Goal: Task Accomplishment & Management: Manage account settings

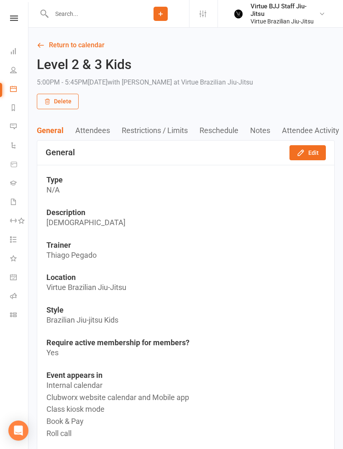
click at [15, 18] on icon at bounding box center [14, 17] width 8 height 5
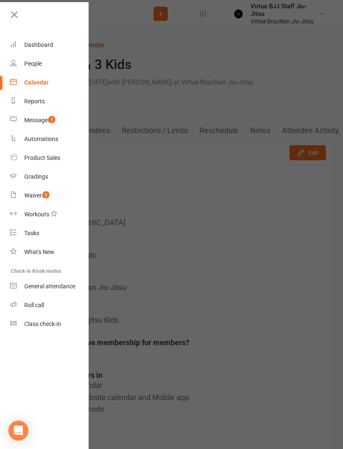
click at [32, 326] on div "Class check-in" at bounding box center [42, 324] width 37 height 7
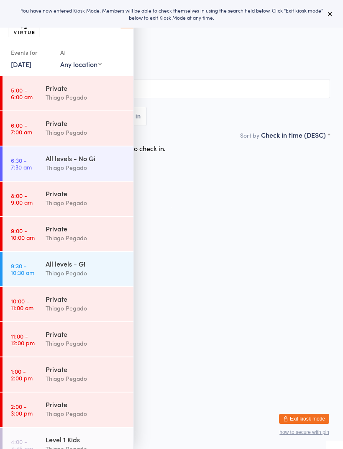
click at [333, 18] on button at bounding box center [330, 14] width 10 height 10
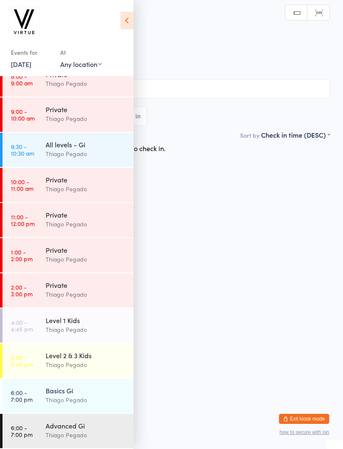
scroll to position [119, 0]
click at [21, 391] on time "6:00 - 7:00 pm" at bounding box center [22, 395] width 22 height 13
click at [126, 23] on icon at bounding box center [127, 21] width 13 height 18
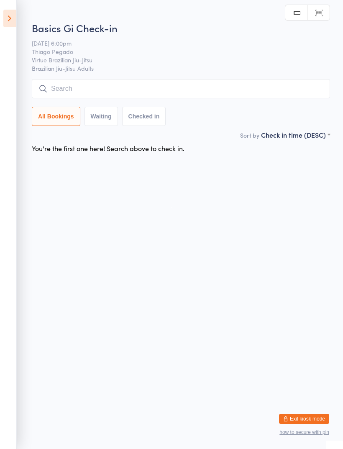
click at [130, 84] on input "search" at bounding box center [181, 88] width 298 height 19
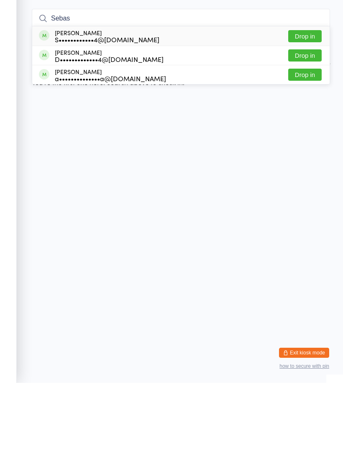
type input "Sebas"
click at [175, 92] on div "Sebastian Soliz S••••••••••••4@gmail.com Drop in" at bounding box center [181, 101] width 298 height 19
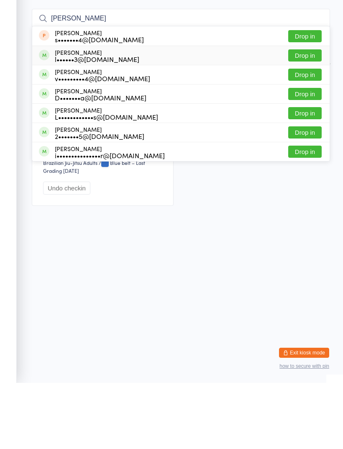
type input "Lucy"
click at [49, 115] on div "Lucy Kuhn l••••••3@hotmail.com" at bounding box center [89, 121] width 100 height 13
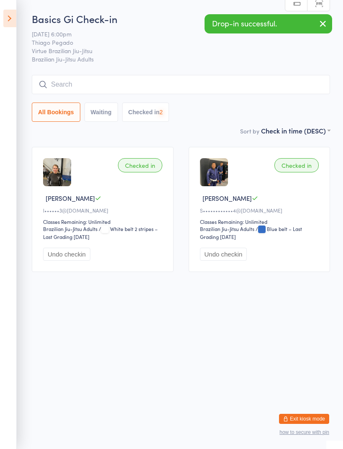
click at [57, 83] on input "search" at bounding box center [181, 84] width 298 height 19
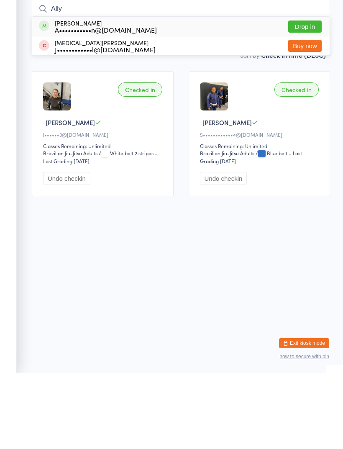
type input "Ally"
click at [49, 96] on span at bounding box center [44, 101] width 10 height 10
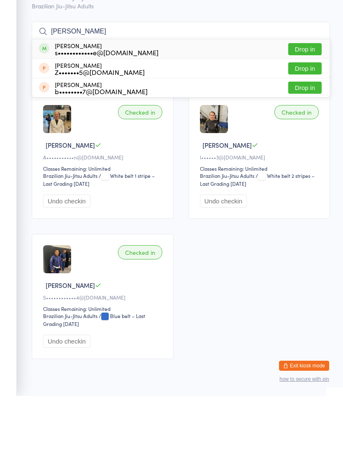
type input "Sabrina"
click at [41, 96] on span at bounding box center [44, 101] width 10 height 10
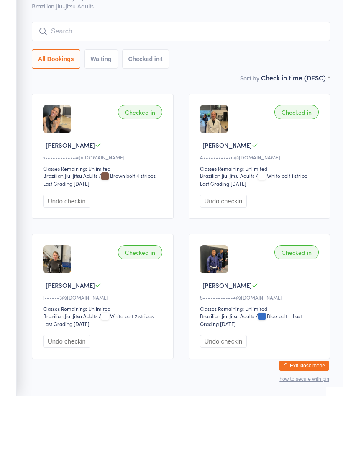
click at [59, 75] on input "search" at bounding box center [181, 84] width 298 height 19
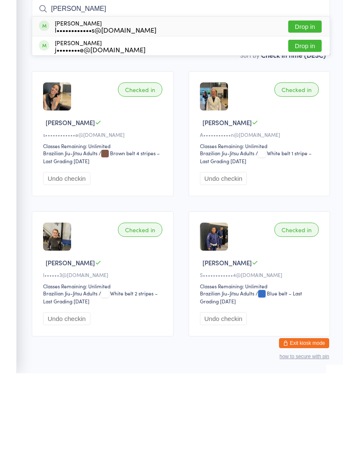
type input "Leandro"
click at [142, 92] on div "Leandro Soares l••••••••••••s@outlook.com Drop in" at bounding box center [181, 101] width 298 height 19
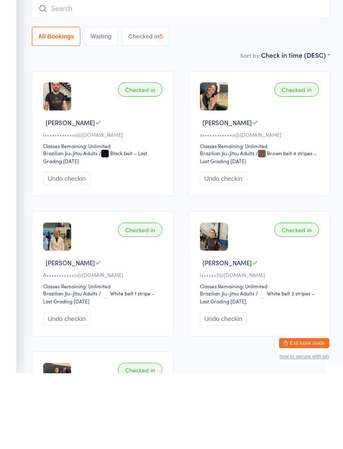
click at [206, 75] on input "search" at bounding box center [181, 84] width 298 height 19
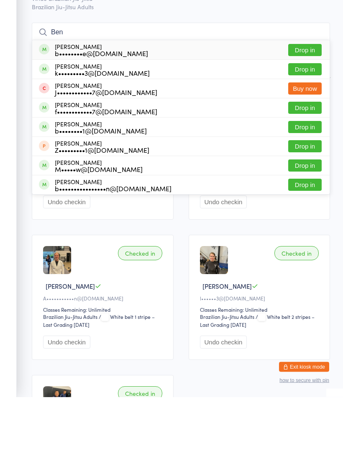
type input "Ben"
click at [48, 96] on span at bounding box center [44, 101] width 10 height 10
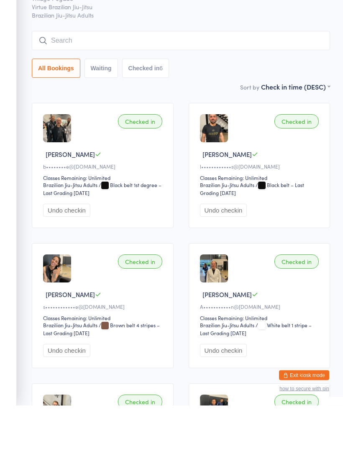
click at [248, 75] on input "search" at bounding box center [181, 84] width 298 height 19
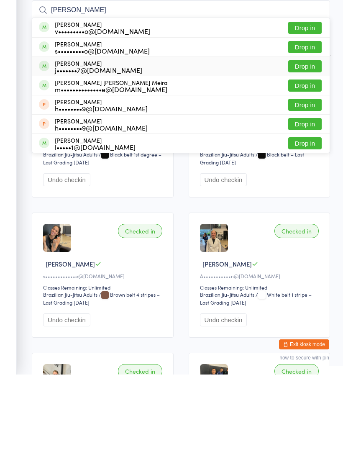
type input "Joao"
click at [59, 141] on div "j•••••••7@[DOMAIN_NAME]" at bounding box center [98, 144] width 87 height 7
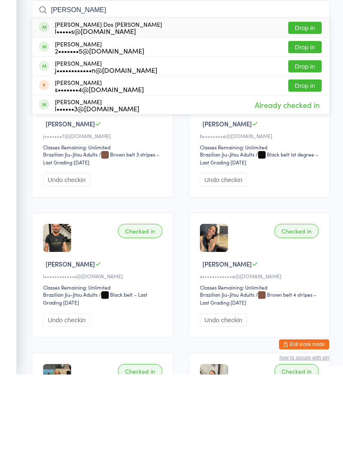
type input "Luis"
click at [43, 96] on span at bounding box center [44, 101] width 10 height 10
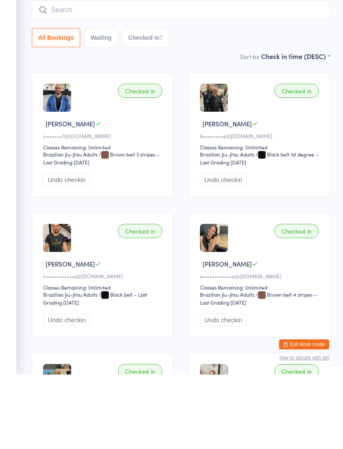
scroll to position [74, 0]
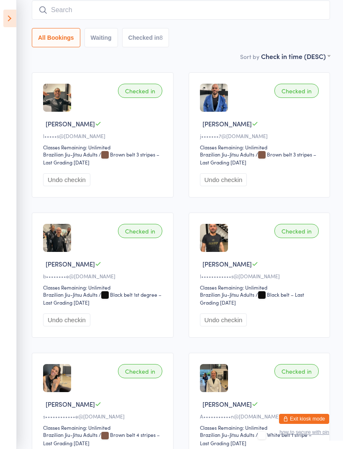
click at [230, 15] on input "search" at bounding box center [181, 9] width 298 height 19
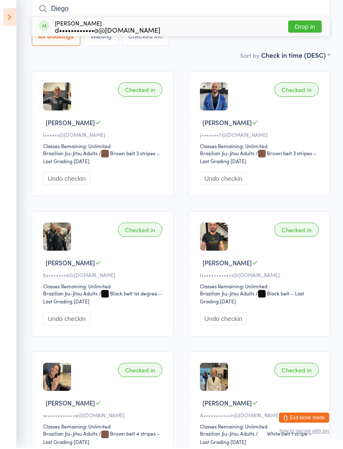
type input "Diego"
click at [49, 30] on div "Diego Penaranda d••••••••••••a@me.com" at bounding box center [99, 27] width 121 height 13
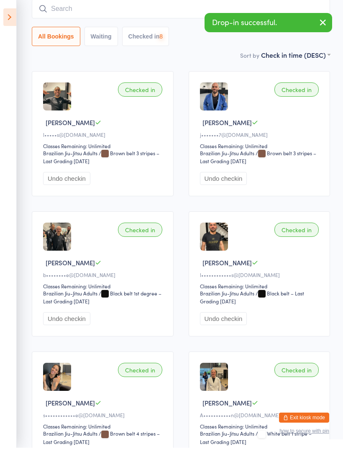
click at [53, 9] on input "search" at bounding box center [181, 9] width 298 height 19
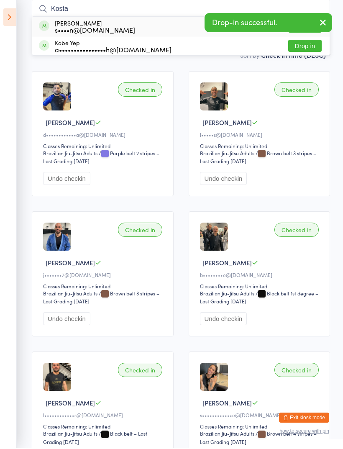
type input "Kosta"
click at [47, 28] on span at bounding box center [44, 27] width 10 height 10
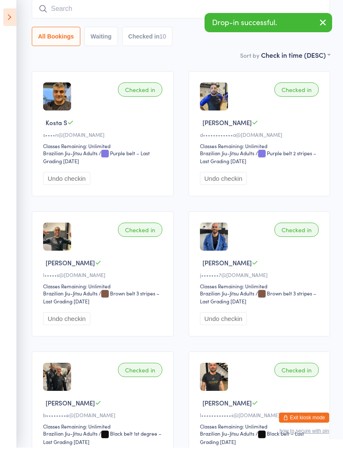
click at [190, 8] on input "search" at bounding box center [181, 9] width 298 height 19
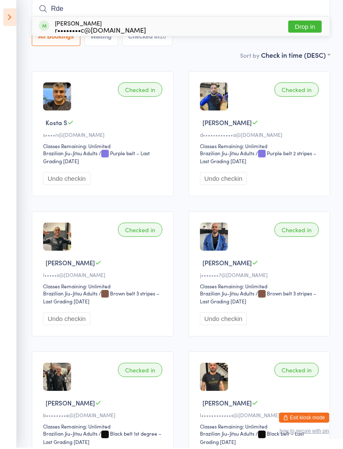
type input "Rde"
click at [46, 23] on span at bounding box center [44, 27] width 10 height 10
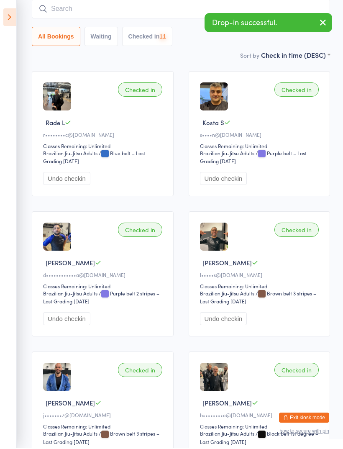
click at [56, 16] on input "search" at bounding box center [181, 9] width 298 height 19
type input "A"
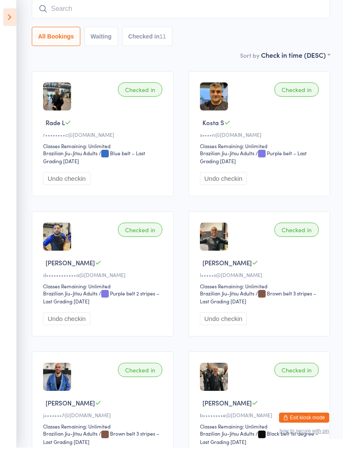
type input "E"
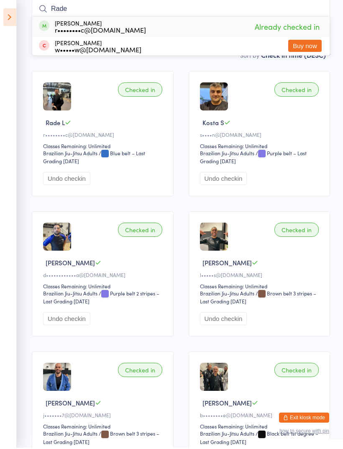
type input "Rade"
click at [37, 23] on div "Rade Lazic r••••••••c@live.com.au Already checked in" at bounding box center [181, 27] width 298 height 19
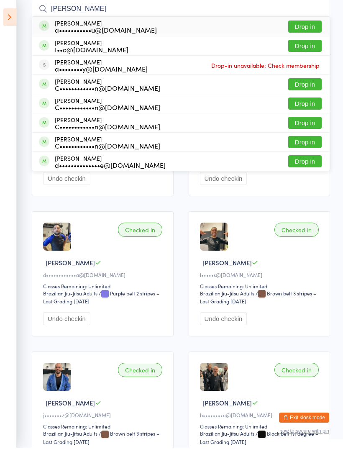
type input "Andre"
click at [132, 22] on div "Andre Nunes a•••••••••••u@gmail.com" at bounding box center [106, 27] width 102 height 13
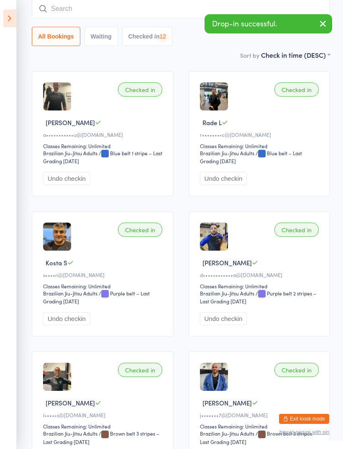
click at [140, 15] on input "search" at bounding box center [181, 8] width 298 height 19
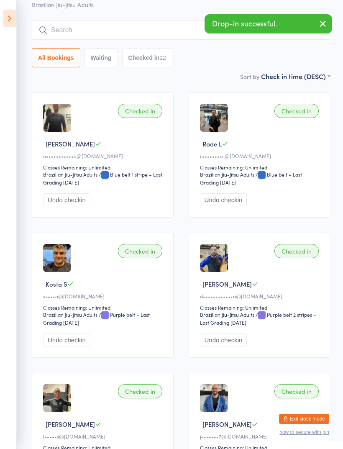
scroll to position [53, 0]
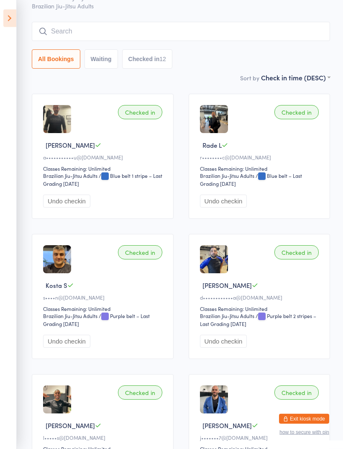
click at [222, 35] on input "search" at bounding box center [181, 31] width 298 height 19
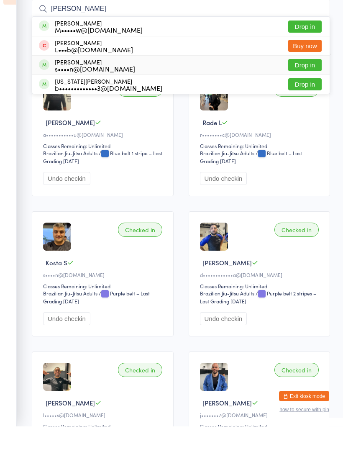
type input "Georg"
click at [56, 88] on div "s••••n@[DOMAIN_NAME]" at bounding box center [95, 91] width 80 height 7
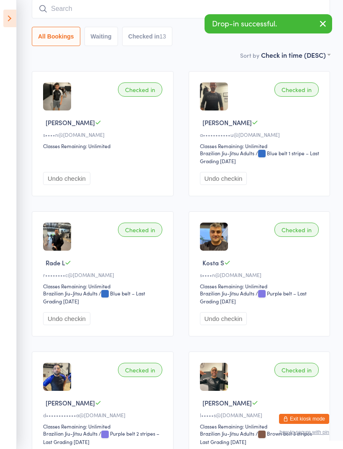
click at [54, 14] on input "search" at bounding box center [181, 8] width 298 height 19
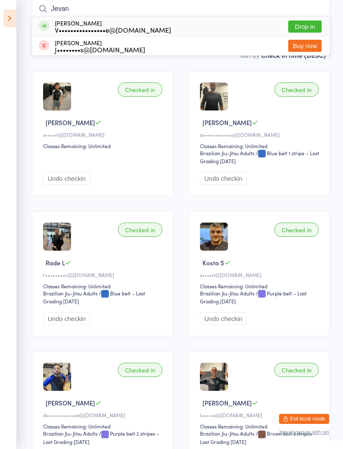
type input "Jevan"
click at [51, 29] on div "Jevan Kingi V••••••••••••••••e@gmail.com" at bounding box center [105, 26] width 132 height 13
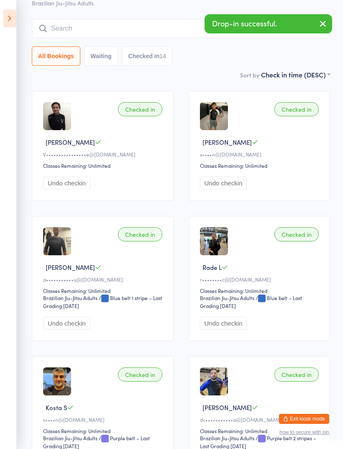
click at [58, 28] on input "search" at bounding box center [181, 28] width 298 height 19
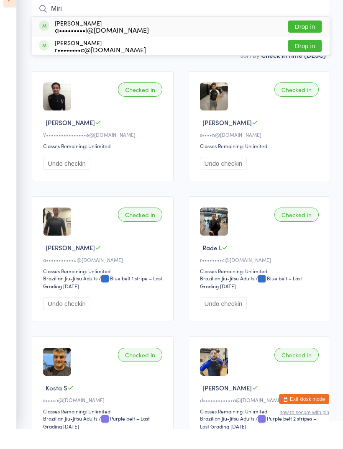
type input "Miri"
click at [46, 41] on span at bounding box center [44, 46] width 10 height 10
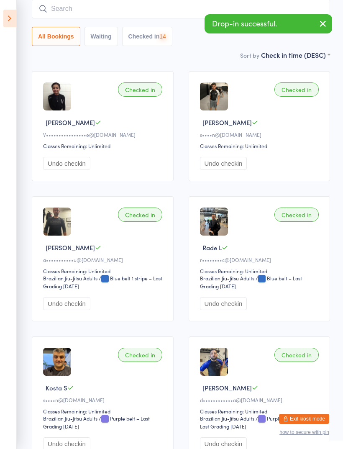
click at [54, 7] on input "search" at bounding box center [181, 8] width 298 height 19
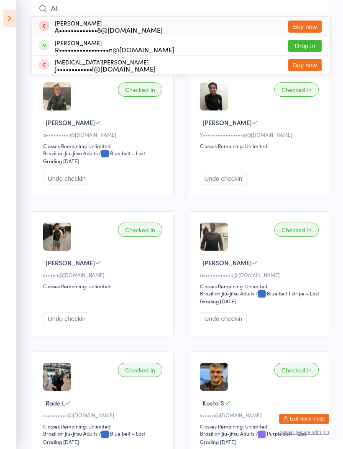
type input "A"
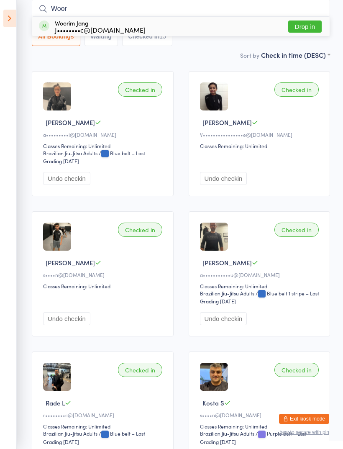
type input "Woor"
click at [55, 30] on div "J••••••••c@[DOMAIN_NAME]" at bounding box center [100, 29] width 91 height 7
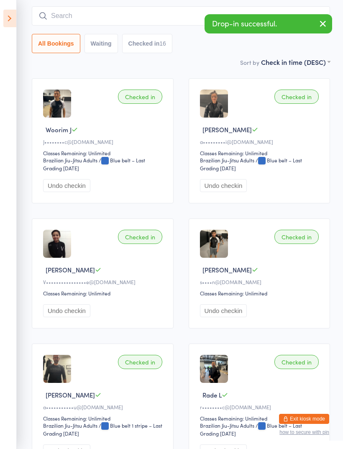
scroll to position [67, 0]
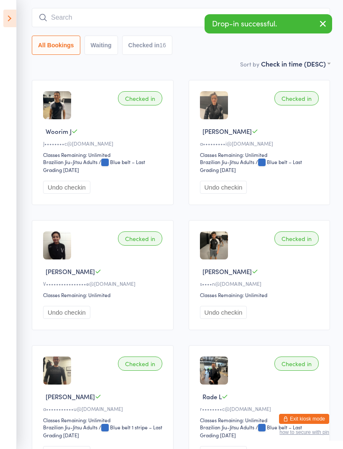
click at [50, 17] on input "search" at bounding box center [181, 17] width 298 height 19
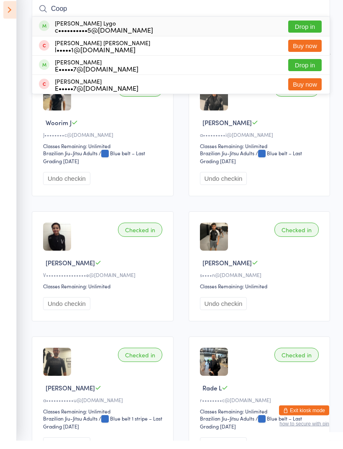
type input "Coop"
click at [48, 29] on span at bounding box center [44, 34] width 10 height 10
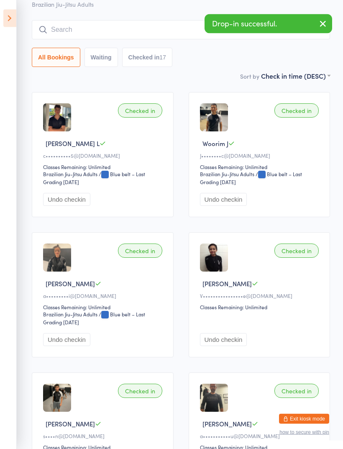
scroll to position [34, 0]
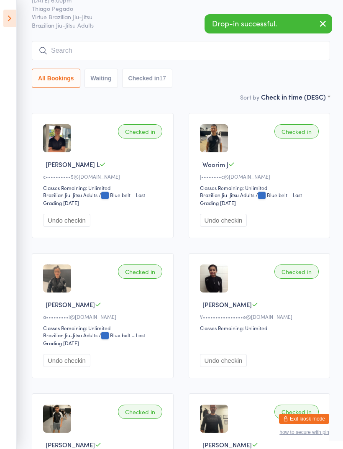
click at [56, 38] on div "Basics Gi Check-in 11 Aug 6:00pm Thiago Pegado Virtue Brazilian Jiu-Jitsu Brazi…" at bounding box center [181, 35] width 298 height 114
click at [62, 49] on input "search" at bounding box center [181, 50] width 298 height 19
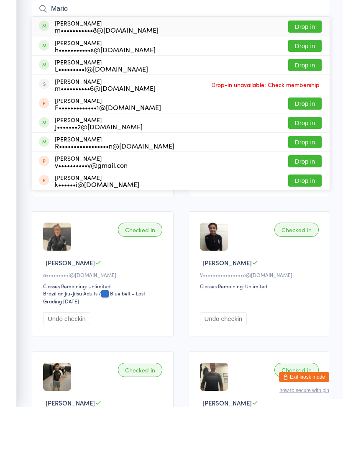
type input "Mario"
click at [53, 62] on div "Mario Monti m•••••••••••8@gmail.com" at bounding box center [99, 68] width 120 height 13
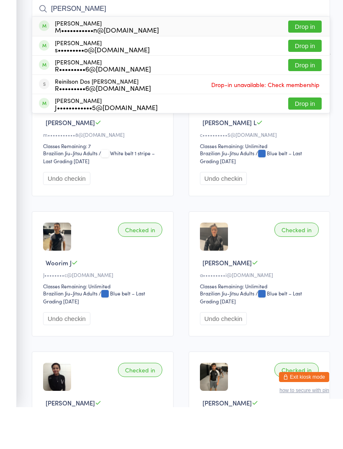
type input "SantiA"
click at [45, 62] on span at bounding box center [44, 67] width 10 height 10
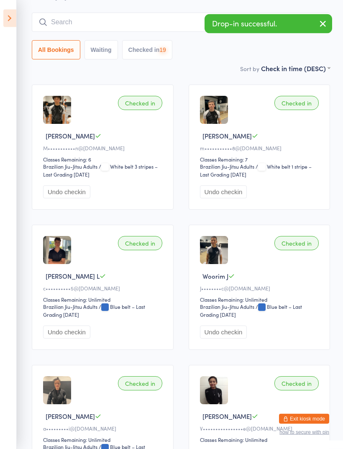
scroll to position [60, 0]
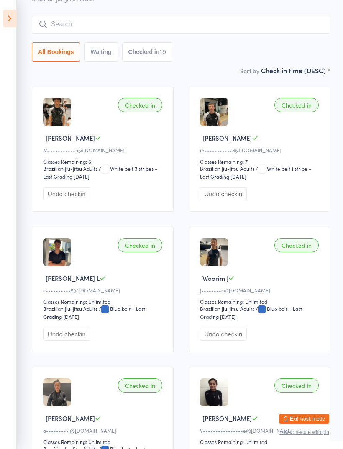
click at [240, 14] on div "Basics Gi Check-in 11 Aug 6:00pm Thiago Pegado Virtue Brazilian Jiu-Jitsu Brazi…" at bounding box center [181, 8] width 298 height 114
click at [247, 34] on input "search" at bounding box center [181, 24] width 298 height 19
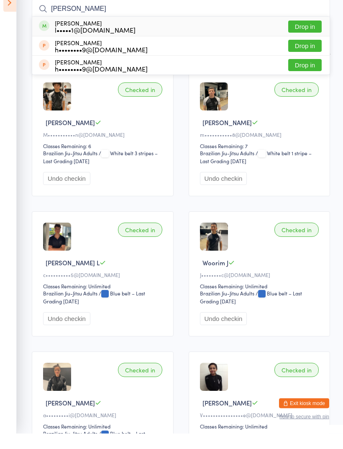
type input "Joel"
click at [138, 33] on div "Joel Thiel l•••••1@hotmail.com Drop in" at bounding box center [181, 42] width 298 height 19
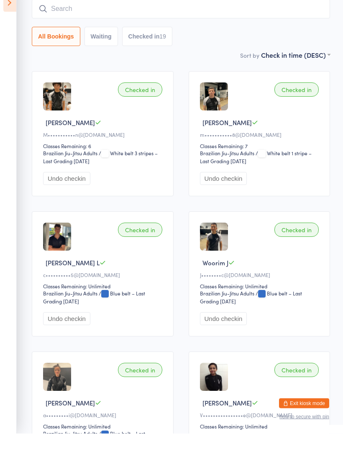
scroll to position [76, 0]
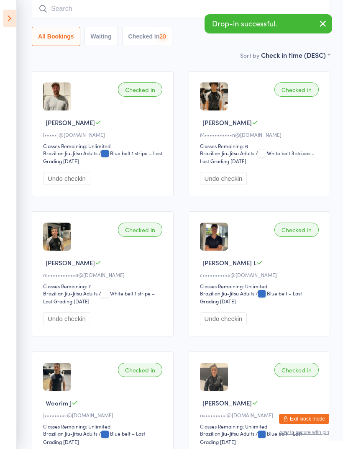
click at [195, 15] on input "search" at bounding box center [181, 8] width 298 height 19
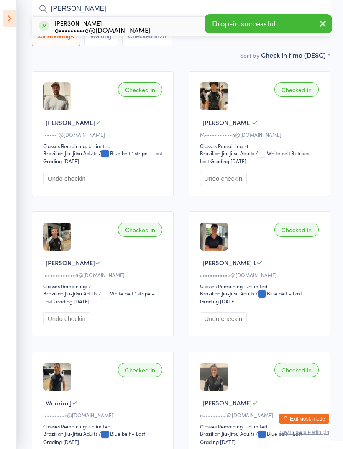
type input "Owen"
click at [51, 28] on div "Owen Bourne o•••••••••e@gmail.com" at bounding box center [95, 26] width 112 height 13
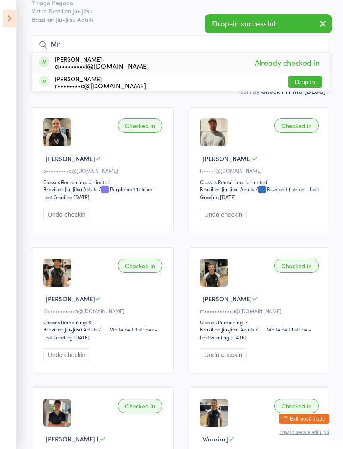
scroll to position [34, 0]
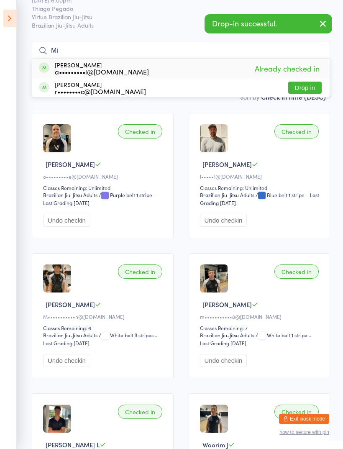
type input "M"
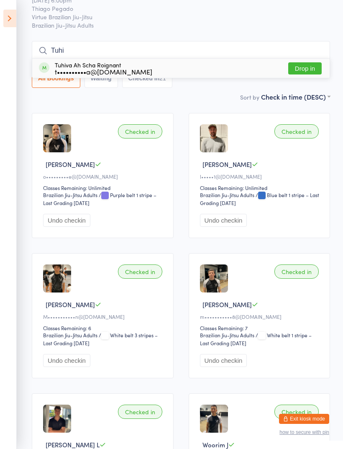
type input "Tuhi"
click at [47, 67] on span at bounding box center [44, 67] width 10 height 10
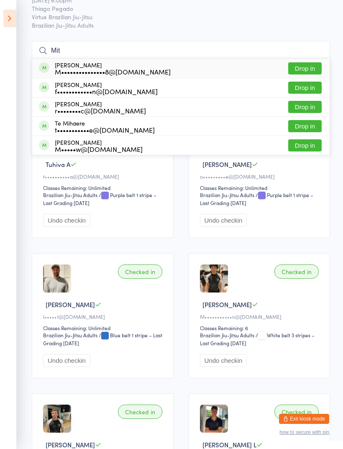
type input "Mit"
click at [45, 72] on span at bounding box center [44, 67] width 10 height 10
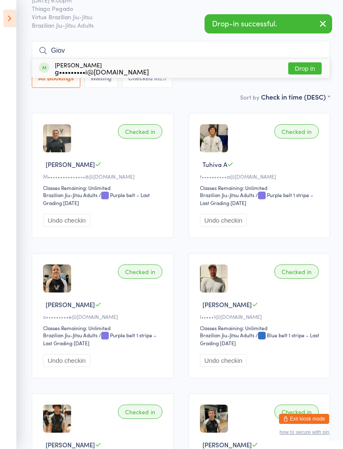
type input "Giov"
click at [56, 71] on div "g•••••••••i@[DOMAIN_NAME]" at bounding box center [102, 71] width 94 height 7
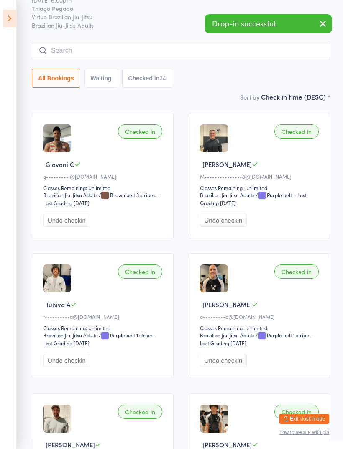
click at [66, 54] on input "search" at bounding box center [181, 50] width 298 height 19
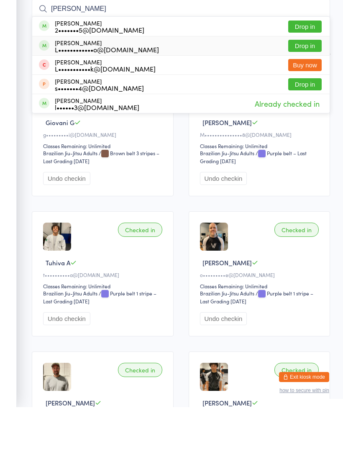
type input "Luke"
click at [46, 82] on span at bounding box center [44, 87] width 10 height 10
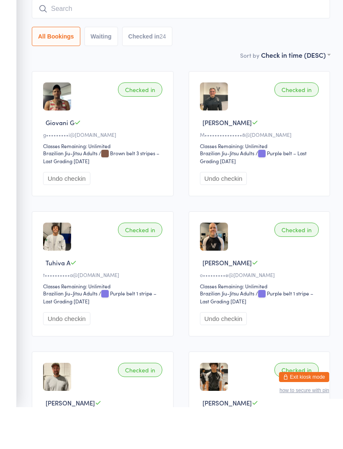
scroll to position [76, 0]
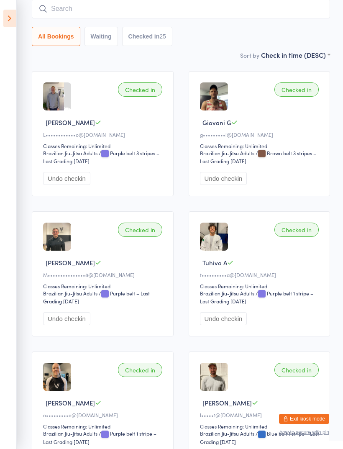
click at [232, 18] on input "search" at bounding box center [181, 8] width 298 height 19
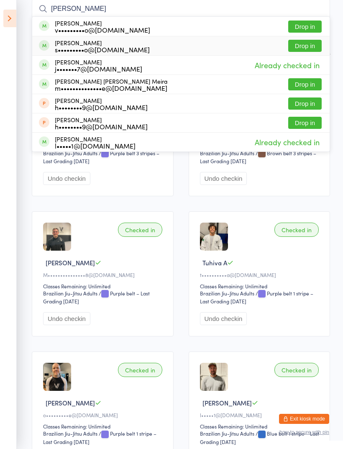
type input "Joao"
click at [108, 44] on div "Joao Santos s•••••••••o@hotmail.com" at bounding box center [102, 45] width 95 height 13
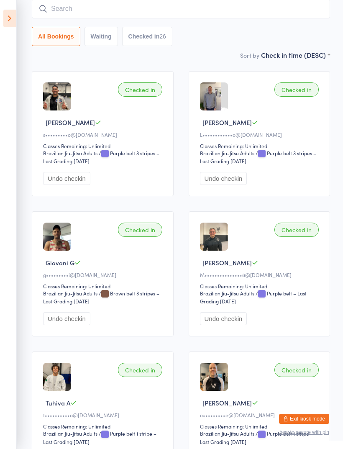
click at [256, 12] on input "search" at bounding box center [181, 8] width 298 height 19
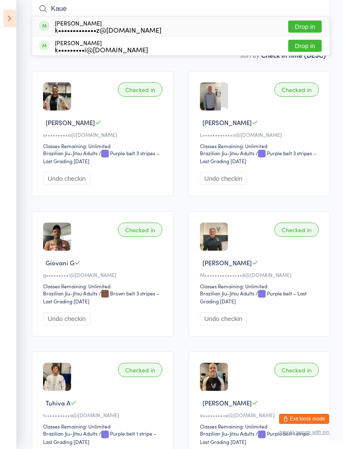
type input "Kaue"
click at [149, 25] on div "Kaue Macruz k•••••••••••••z@gmail.com Drop in" at bounding box center [181, 26] width 298 height 19
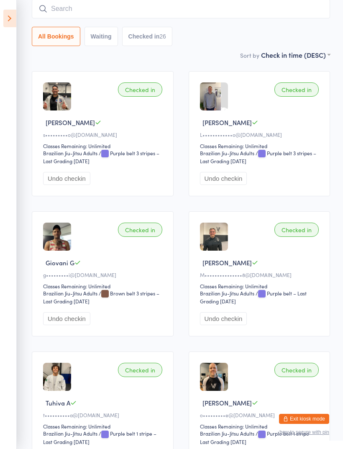
click at [150, 13] on input "search" at bounding box center [181, 8] width 298 height 19
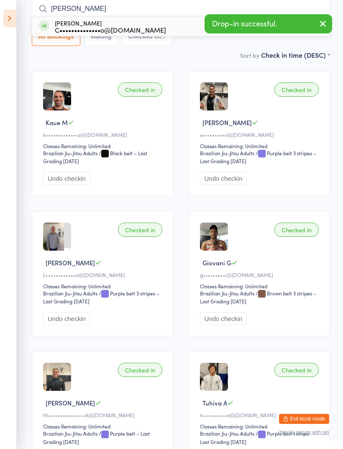
type input "Cris"
click at [132, 25] on div "Cristina Toscano C••••••••••••••o@icloud.com" at bounding box center [110, 26] width 111 height 13
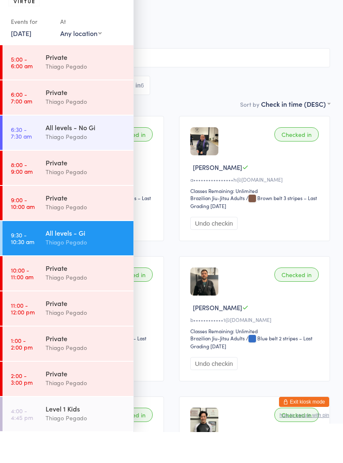
click at [308, 431] on body "You have now entered Kiosk Mode. Members will be able to check themselves in us…" at bounding box center [171, 290] width 343 height 539
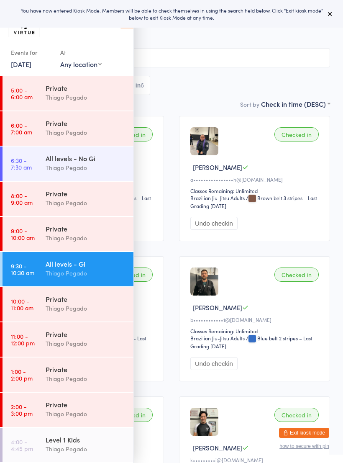
click at [309, 429] on button "Exit kiosk mode" at bounding box center [304, 433] width 50 height 10
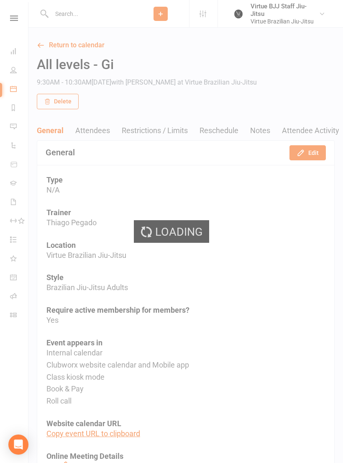
click at [92, 8] on div "Loading" at bounding box center [171, 231] width 343 height 463
click at [95, 19] on input "text" at bounding box center [90, 14] width 83 height 12
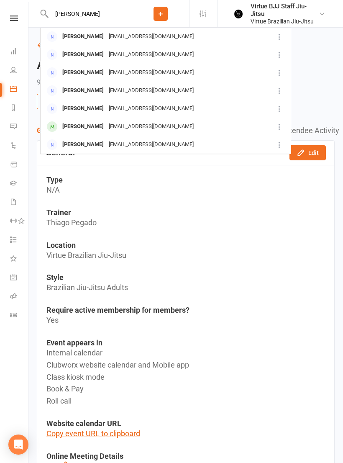
scroll to position [228, 0]
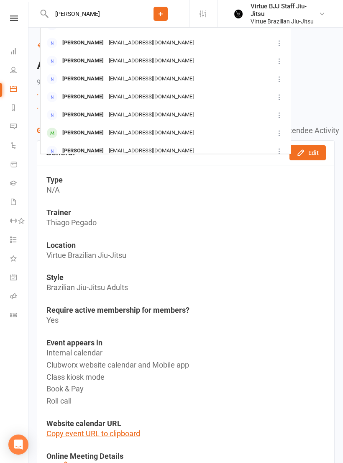
type input "Alan"
click at [194, 153] on div "Taylan Ada Sefer2011@live.com.au" at bounding box center [156, 150] width 230 height 17
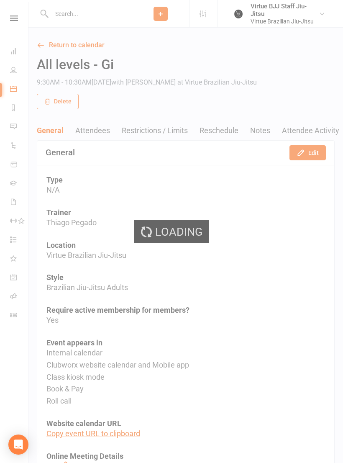
click at [104, 13] on input "text" at bounding box center [90, 14] width 83 height 12
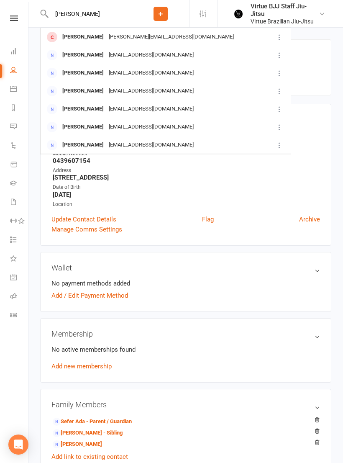
type input "Alan"
click at [130, 41] on div "Alan.r.morris08@gmail.com" at bounding box center [171, 37] width 130 height 12
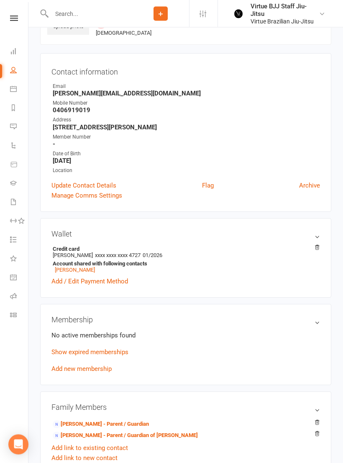
scroll to position [55, 0]
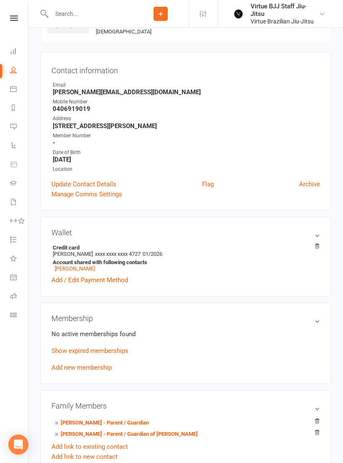
click at [116, 354] on link "Show expired memberships" at bounding box center [89, 351] width 77 height 8
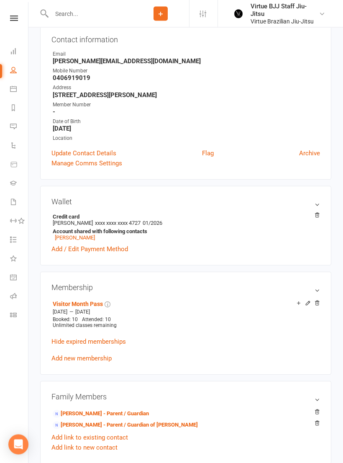
scroll to position [86, 0]
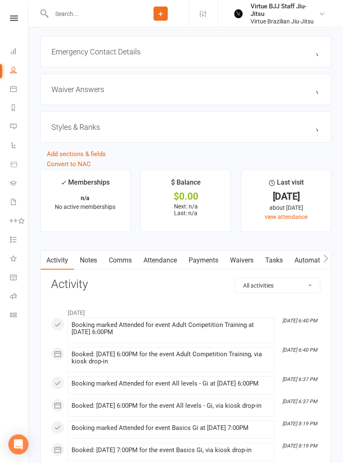
click at [210, 269] on link "Payments" at bounding box center [203, 260] width 41 height 19
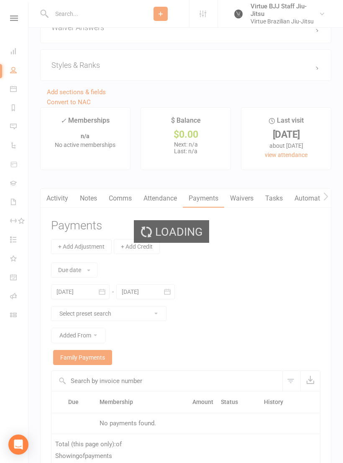
scroll to position [878, 0]
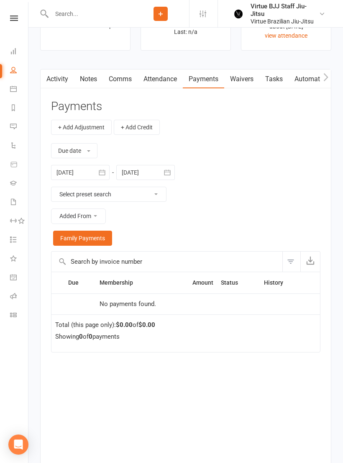
click at [106, 176] on icon "button" at bounding box center [102, 172] width 8 height 8
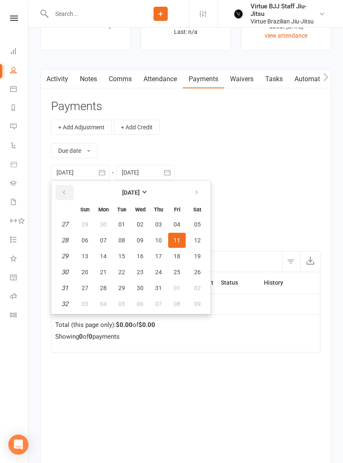
click at [67, 195] on button "button" at bounding box center [65, 192] width 18 height 15
click at [69, 196] on button "button" at bounding box center [65, 192] width 18 height 15
click at [68, 195] on button "button" at bounding box center [65, 192] width 18 height 15
click at [115, 264] on button "11" at bounding box center [122, 256] width 18 height 15
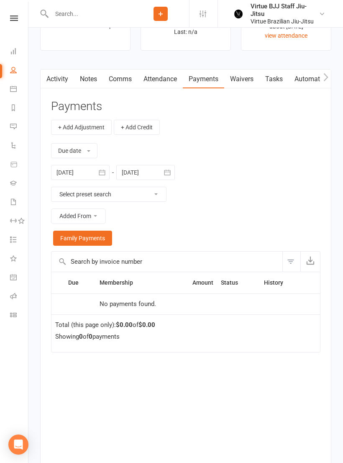
click at [95, 180] on button "button" at bounding box center [102, 172] width 15 height 15
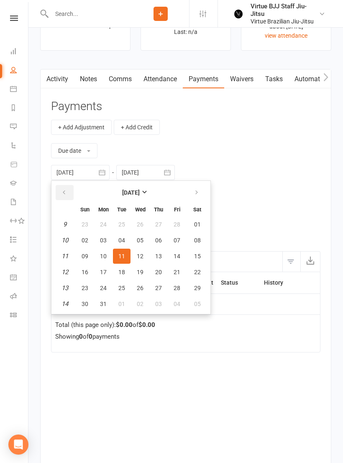
click at [69, 192] on button "button" at bounding box center [65, 192] width 18 height 15
click at [68, 195] on button "button" at bounding box center [65, 192] width 18 height 15
click at [70, 196] on button "button" at bounding box center [65, 192] width 18 height 15
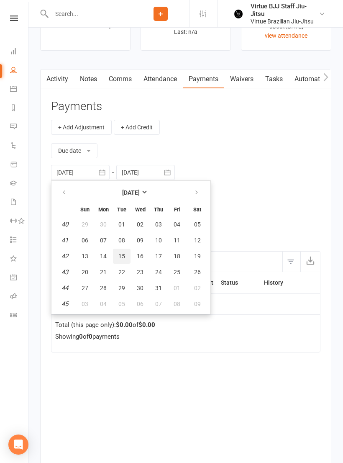
click at [114, 257] on button "15" at bounding box center [122, 256] width 18 height 15
type input "15 Oct 2024"
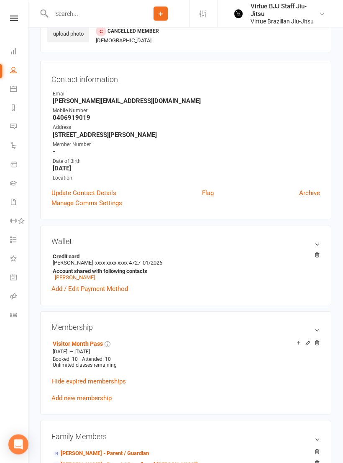
scroll to position [0, 0]
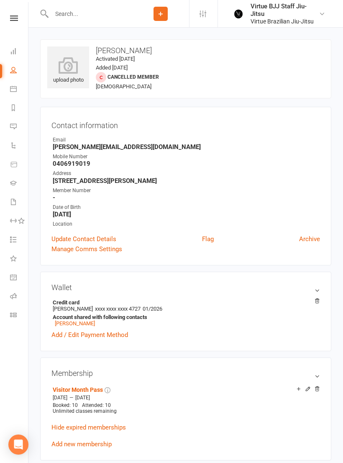
click at [16, 74] on link "People" at bounding box center [19, 71] width 19 height 19
select select "100"
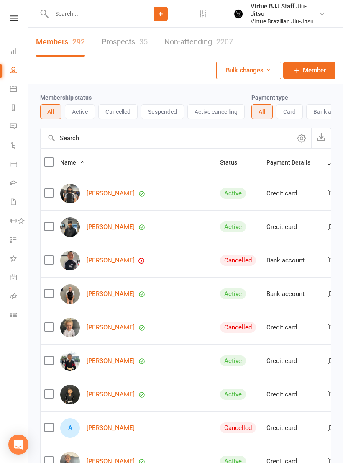
click at [177, 109] on button "Suspended" at bounding box center [162, 111] width 43 height 15
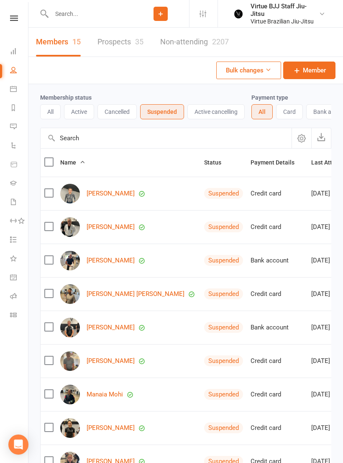
click at [110, 14] on input "text" at bounding box center [90, 14] width 83 height 12
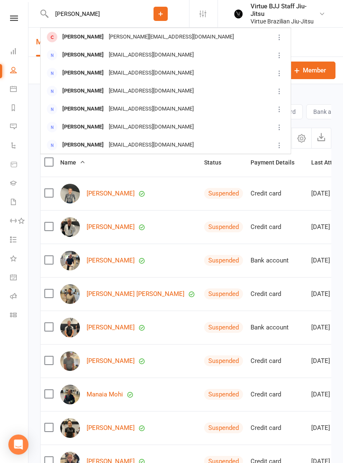
type input "Alan"
click at [150, 74] on div "allancezar85@gmail.com" at bounding box center [151, 73] width 90 height 12
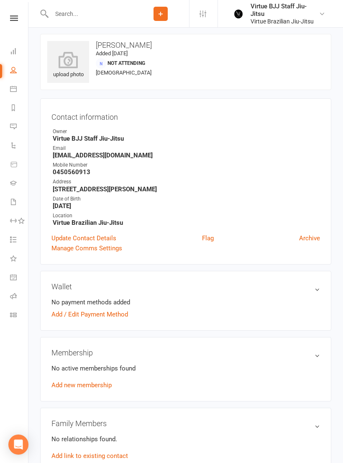
scroll to position [6, 0]
click at [106, 18] on input "text" at bounding box center [90, 14] width 83 height 12
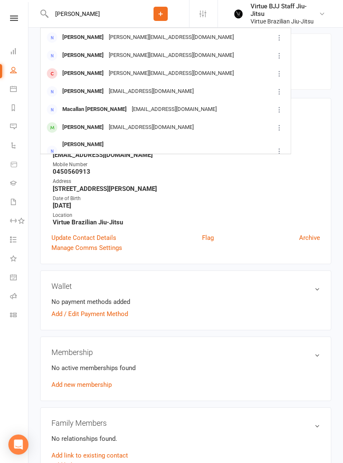
scroll to position [32, 0]
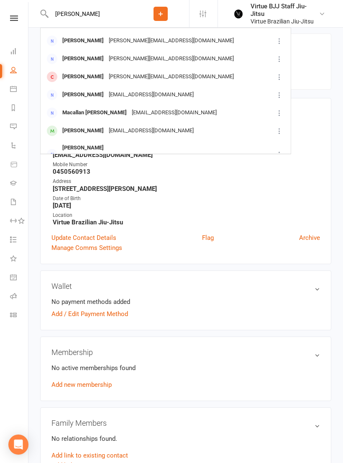
type input "Allan"
click at [158, 80] on div "Alan.r.morris08@gmail.com" at bounding box center [171, 77] width 130 height 12
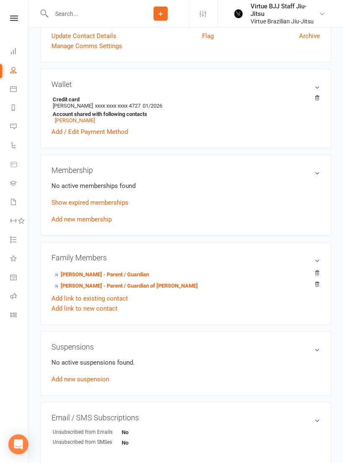
click at [121, 204] on link "Show expired memberships" at bounding box center [89, 203] width 77 height 8
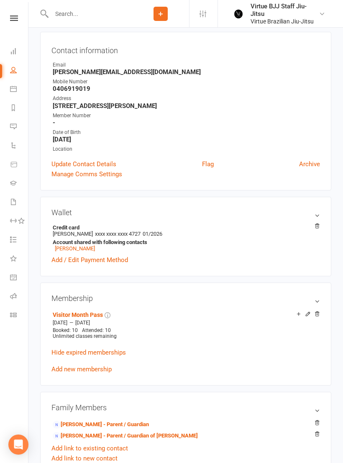
scroll to position [185, 0]
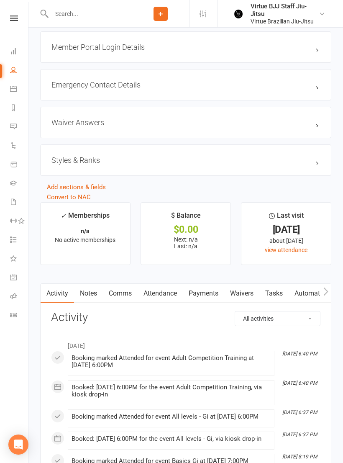
click at [217, 299] on link "Payments" at bounding box center [203, 293] width 41 height 19
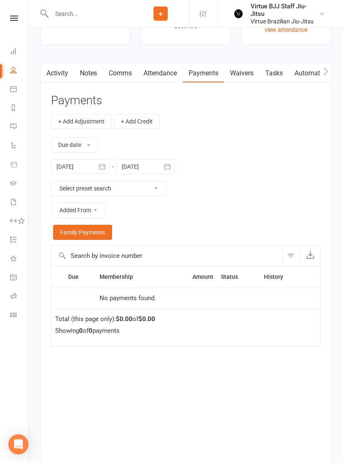
scroll to position [884, 0]
click at [109, 172] on button "button" at bounding box center [102, 166] width 15 height 15
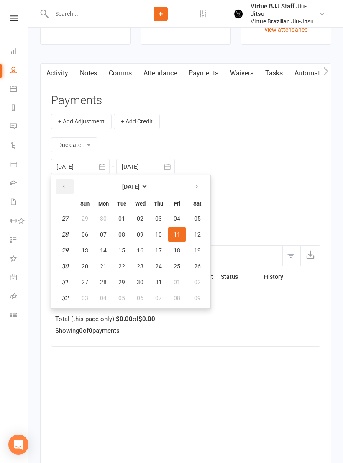
click at [67, 190] on icon "button" at bounding box center [64, 186] width 6 height 7
click at [67, 190] on button "button" at bounding box center [65, 186] width 18 height 15
click at [66, 190] on icon "button" at bounding box center [64, 186] width 6 height 7
click at [65, 190] on icon "button" at bounding box center [64, 186] width 6 height 7
click at [67, 193] on button "button" at bounding box center [65, 186] width 18 height 15
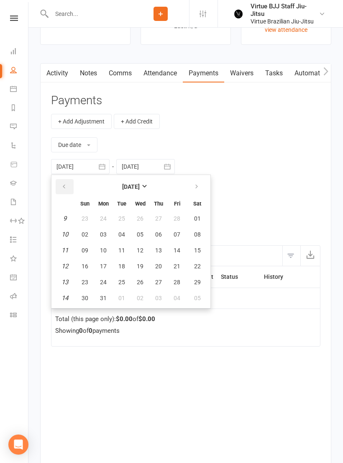
click at [70, 190] on button "button" at bounding box center [65, 186] width 18 height 15
click at [60, 226] on td "1" at bounding box center [64, 218] width 21 height 15
click at [141, 221] on span "01" at bounding box center [140, 218] width 7 height 7
type input "01 Jan 2025"
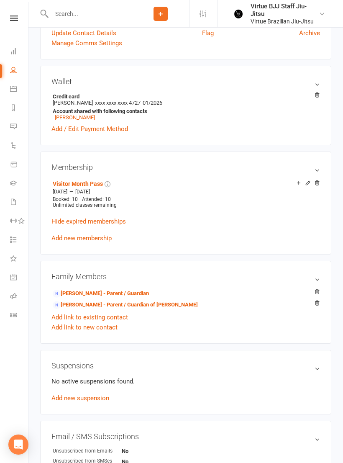
scroll to position [205, 0]
click at [103, 241] on link "Add new membership" at bounding box center [81, 239] width 60 height 8
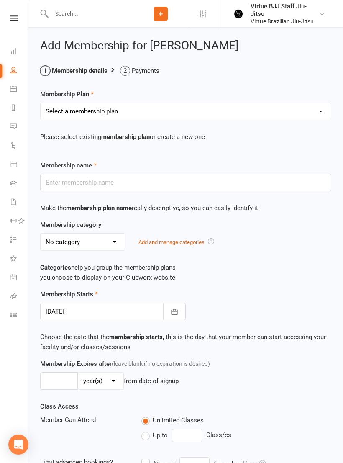
click at [302, 109] on select "Select a membership plan Create new Membership Plan Adult BJJ 1 Year Adult BJJ …" at bounding box center [186, 111] width 290 height 17
select select "25"
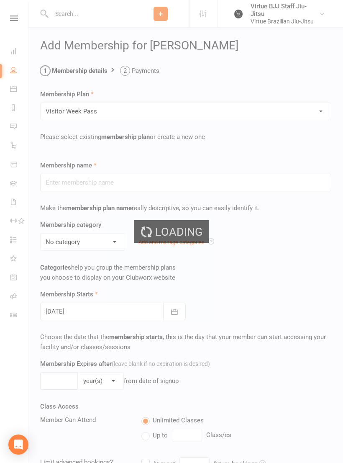
type input "Visitor Week Pass"
select select "0"
type input "1"
select select "1"
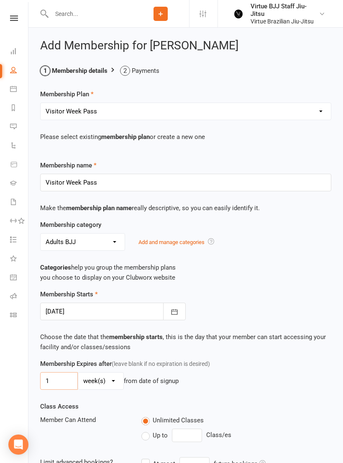
click at [67, 377] on input "1" at bounding box center [59, 381] width 38 height 18
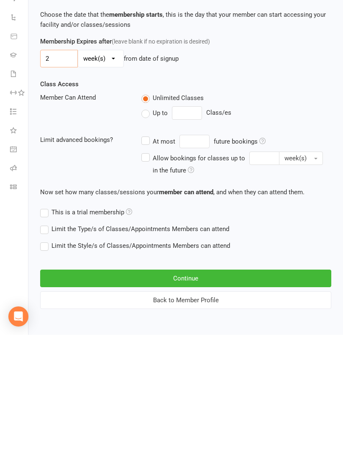
type input "2"
click at [258, 398] on button "Continue" at bounding box center [185, 407] width 291 height 18
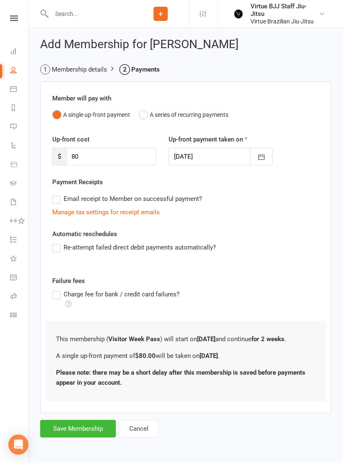
scroll to position [8, 0]
click at [141, 148] on input "80" at bounding box center [111, 157] width 90 height 18
type input "8"
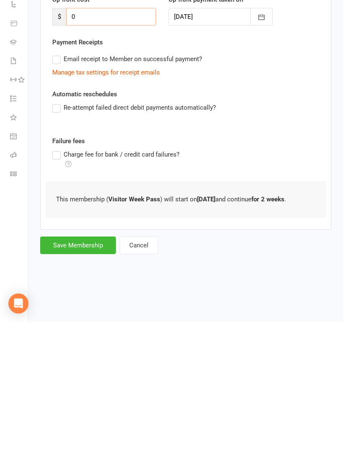
type input "0"
click at [98, 377] on button "Save Membership" at bounding box center [78, 386] width 76 height 18
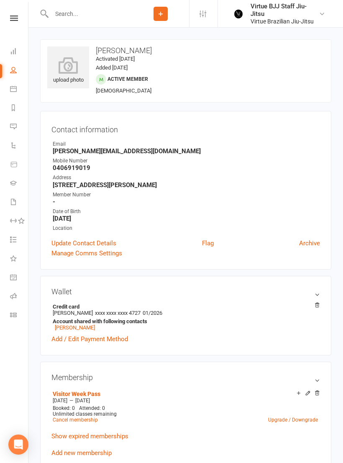
click at [15, 313] on icon at bounding box center [13, 314] width 7 height 7
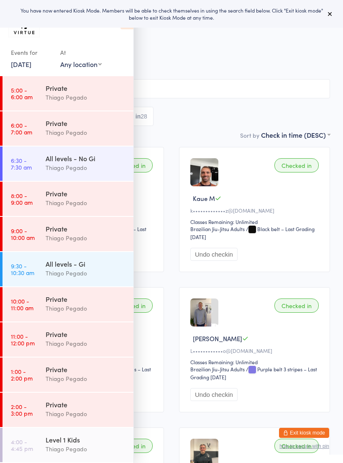
click at [105, 167] on div "Thiago Pegado" at bounding box center [86, 168] width 81 height 10
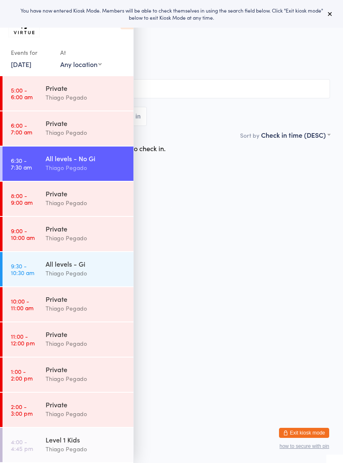
click at [335, 12] on button at bounding box center [330, 14] width 10 height 10
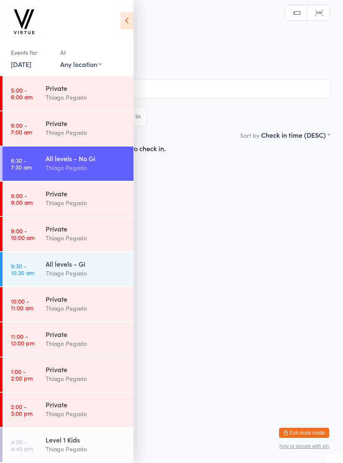
click at [133, 16] on icon at bounding box center [127, 21] width 13 height 18
click at [186, 86] on input "search" at bounding box center [171, 88] width 317 height 19
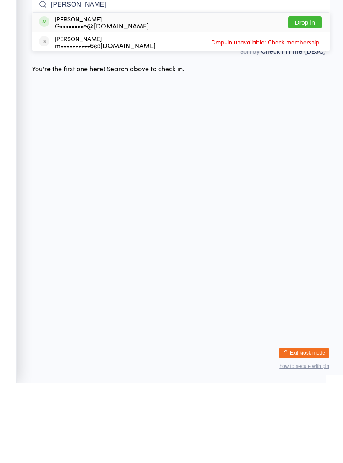
type input "[PERSON_NAME]"
click at [140, 102] on div "G••••••••e@[DOMAIN_NAME]" at bounding box center [102, 105] width 94 height 7
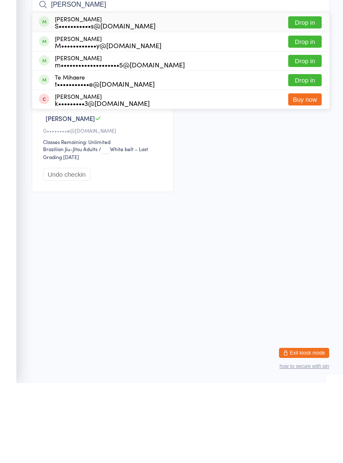
type input "[PERSON_NAME]"
click at [132, 122] on div "M••••••••••••y@[DOMAIN_NAME]" at bounding box center [108, 125] width 107 height 7
